Goal: Navigation & Orientation: Understand site structure

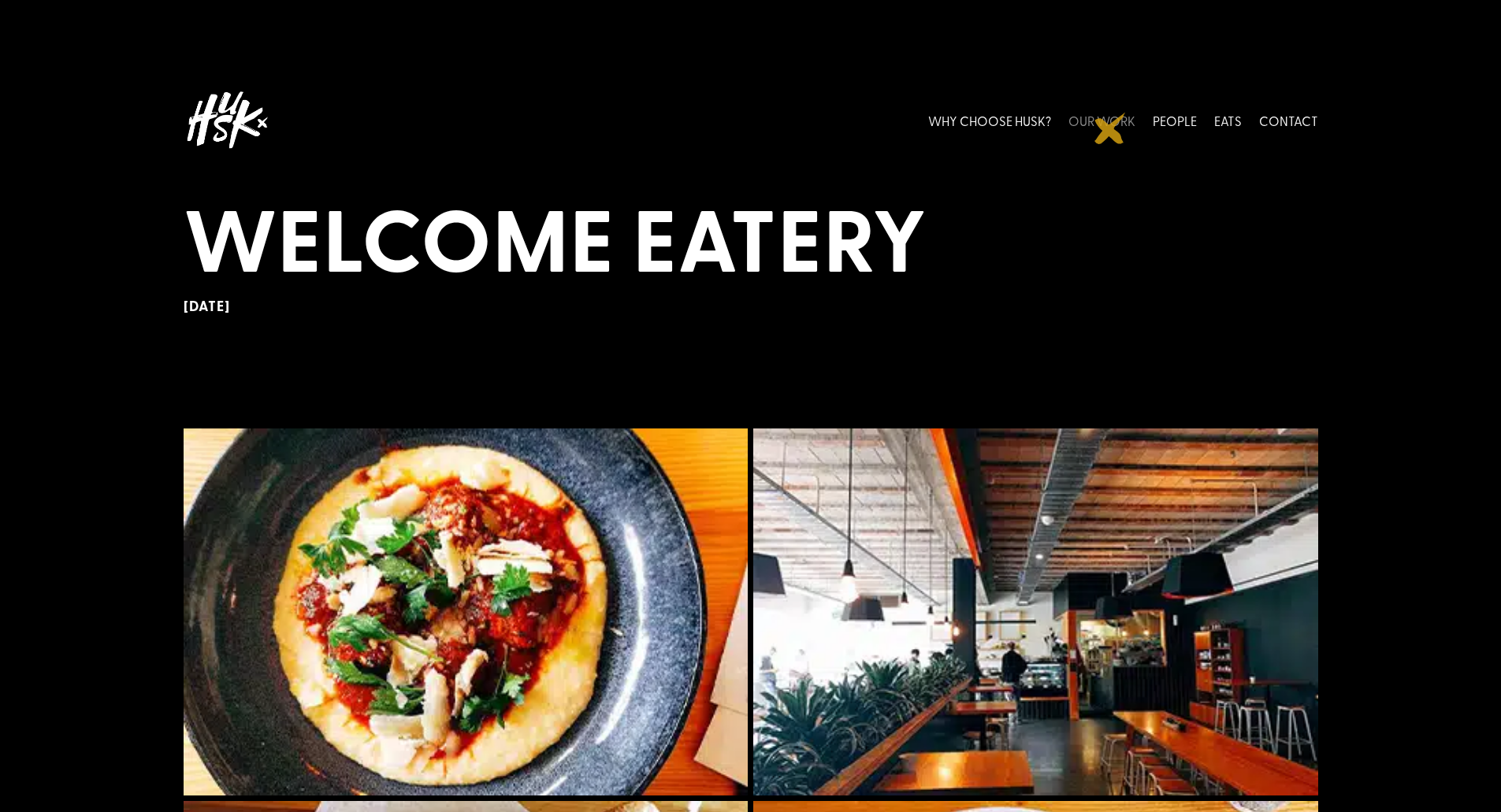
click at [1110, 129] on link "OUR WORK" at bounding box center [1101, 120] width 67 height 70
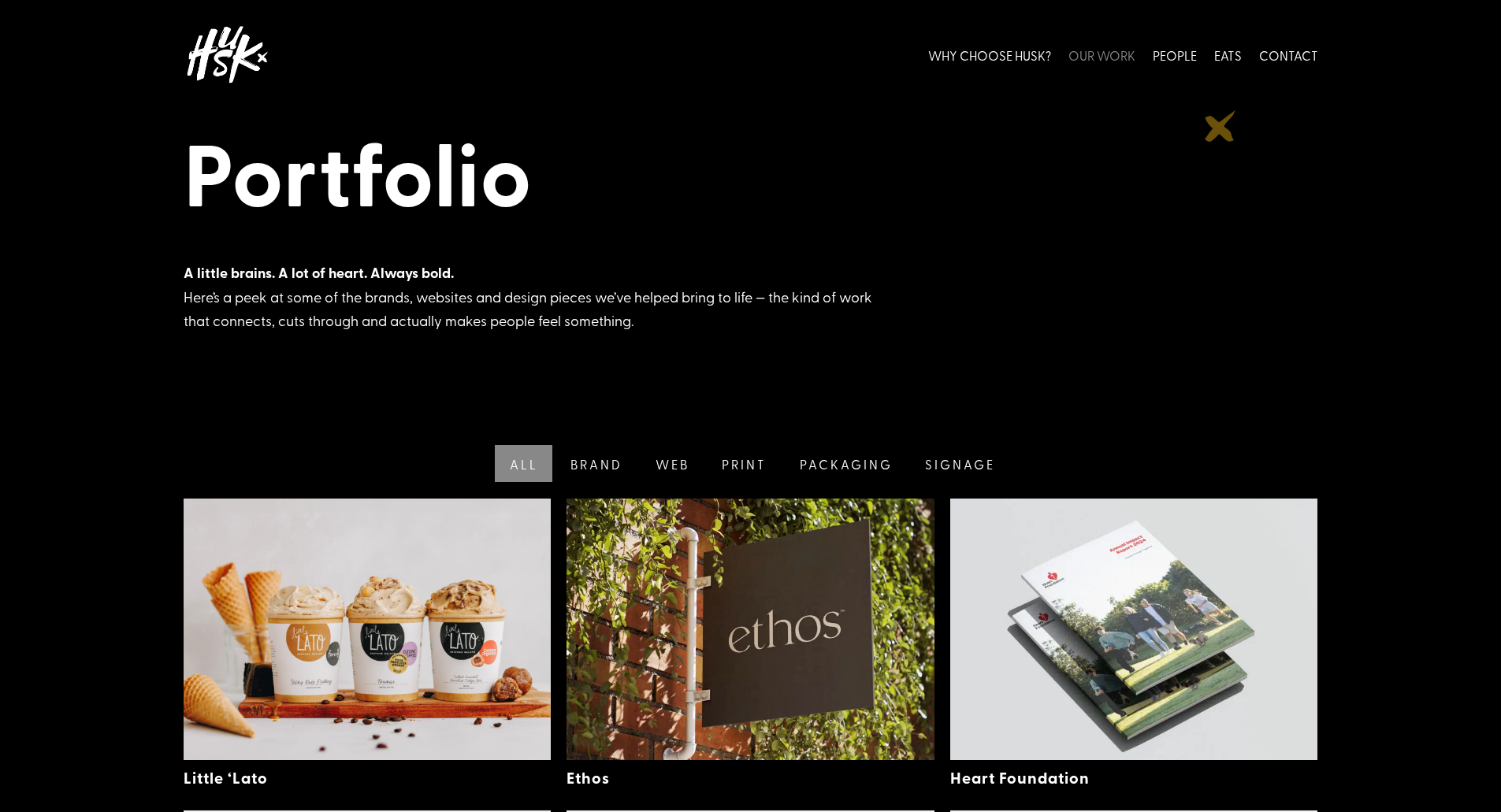
scroll to position [63, 0]
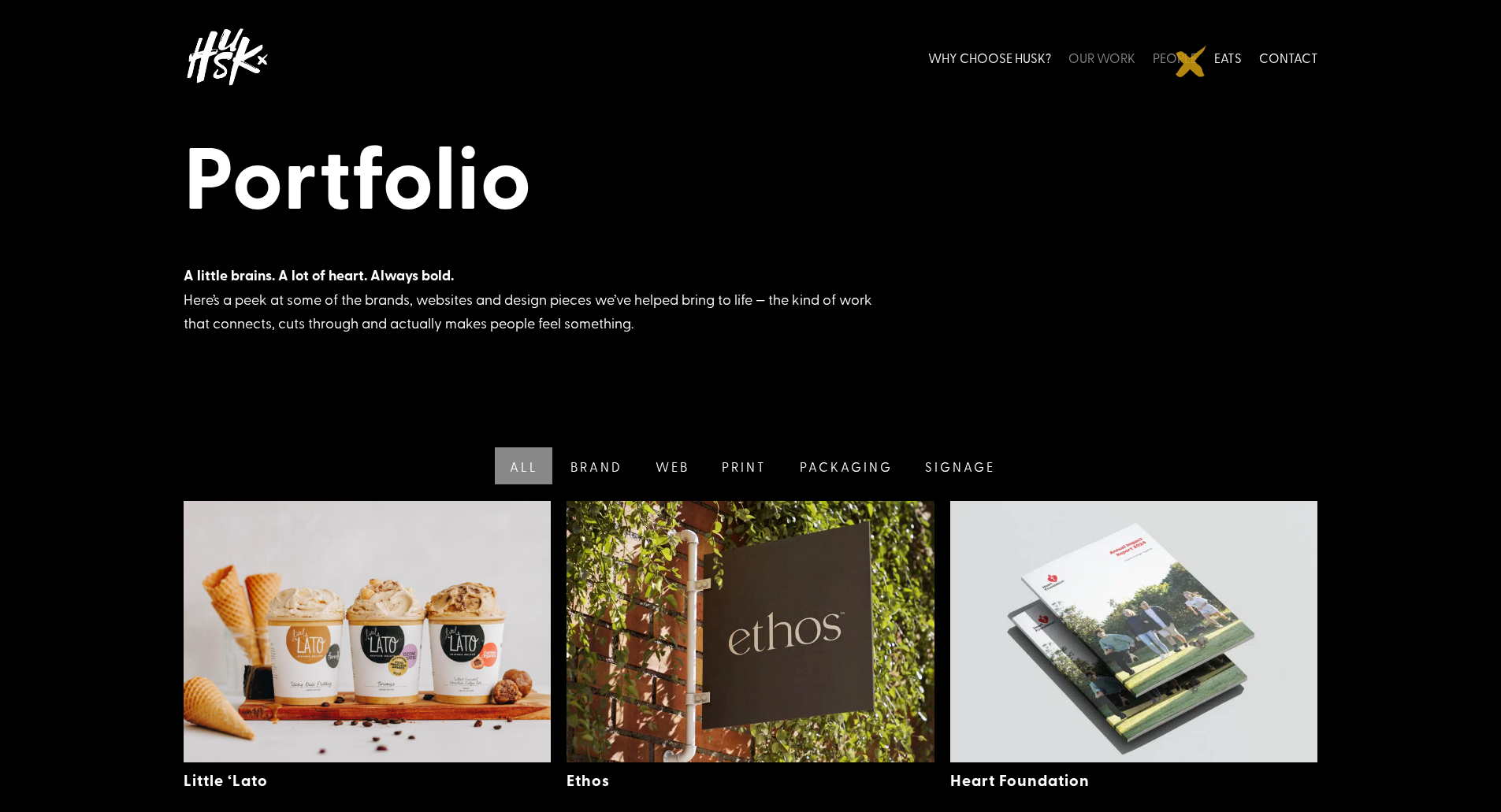
click at [1191, 61] on link "PEOPLE" at bounding box center [1174, 57] width 44 height 70
